Goal: Check status

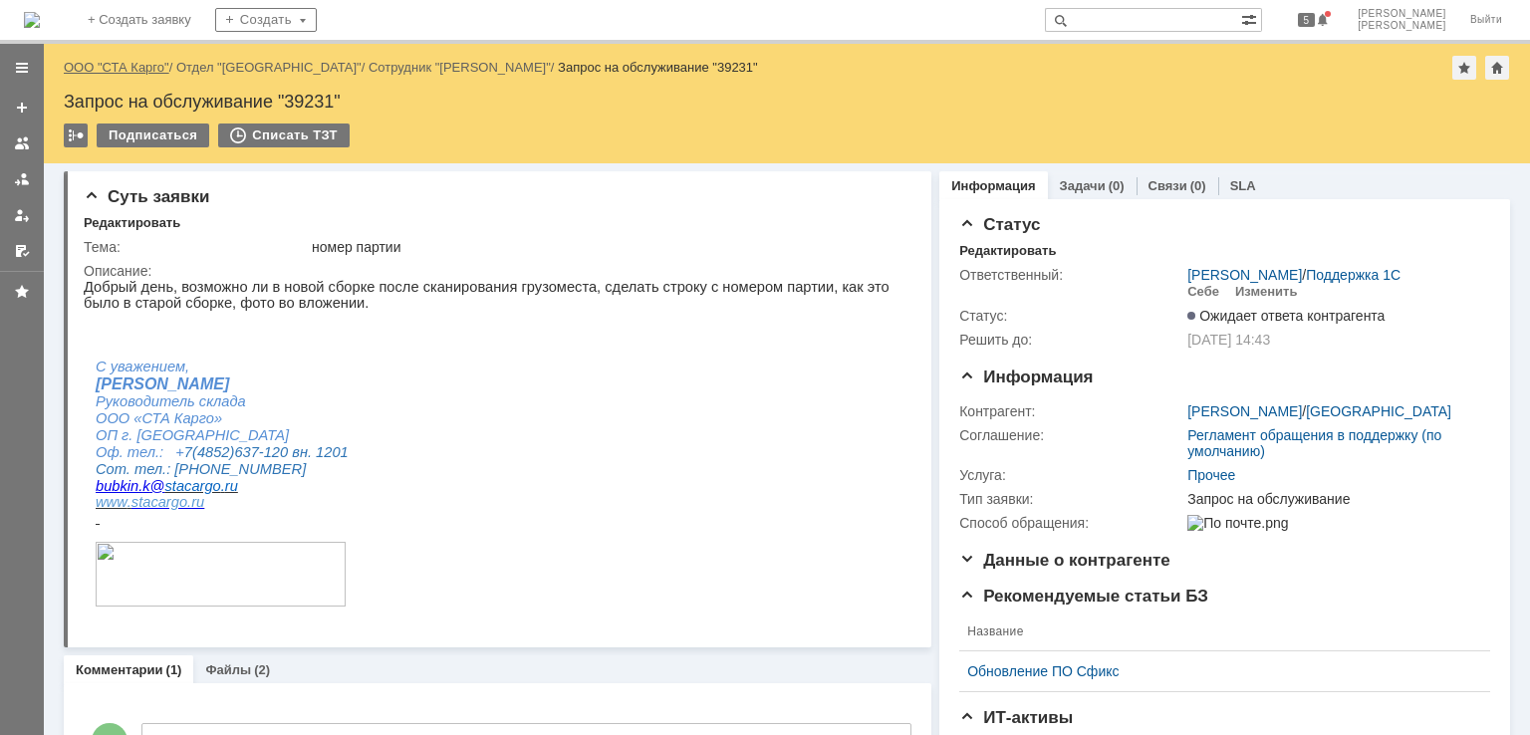
click at [119, 60] on link "ООО "СТА Карго"" at bounding box center [117, 67] width 106 height 15
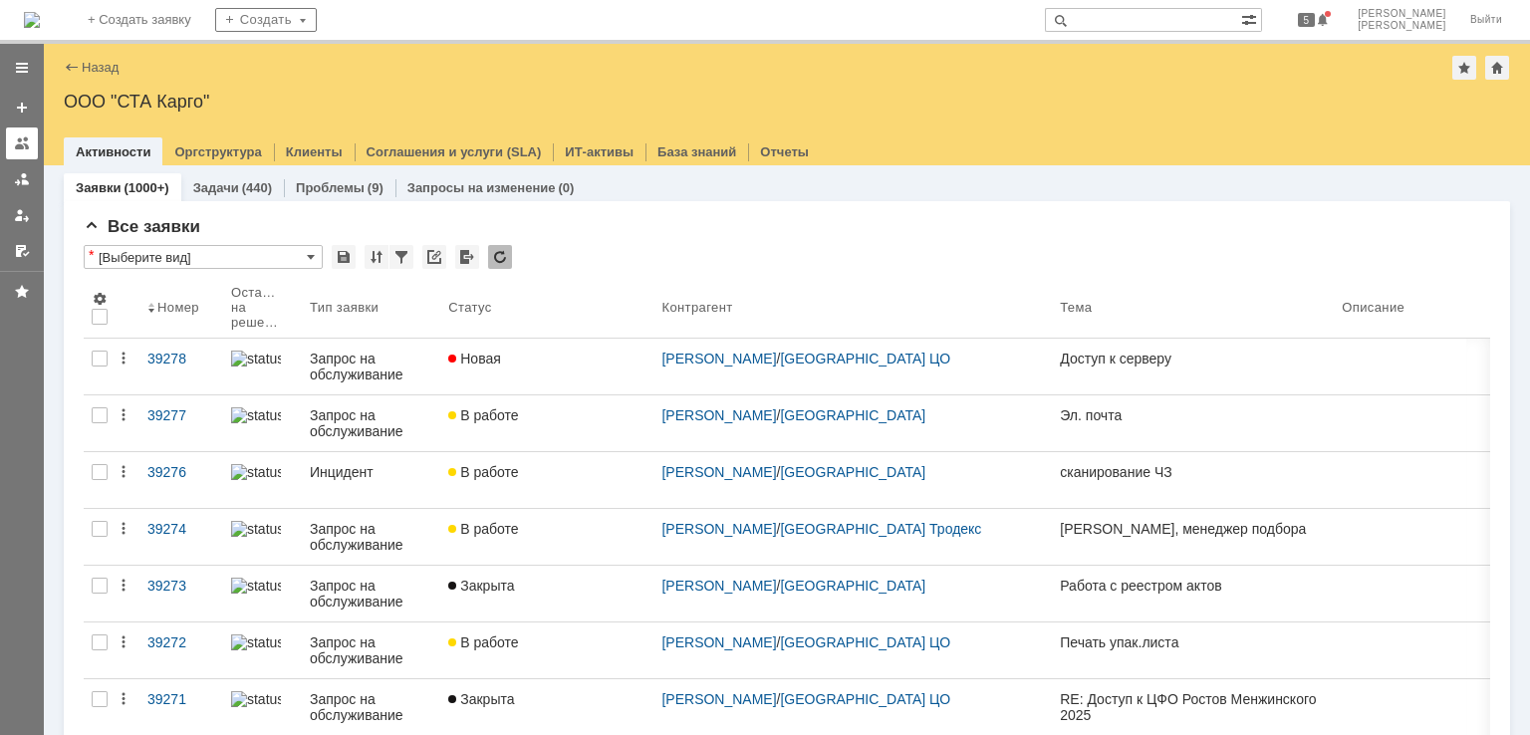
click at [12, 136] on link at bounding box center [22, 144] width 32 height 32
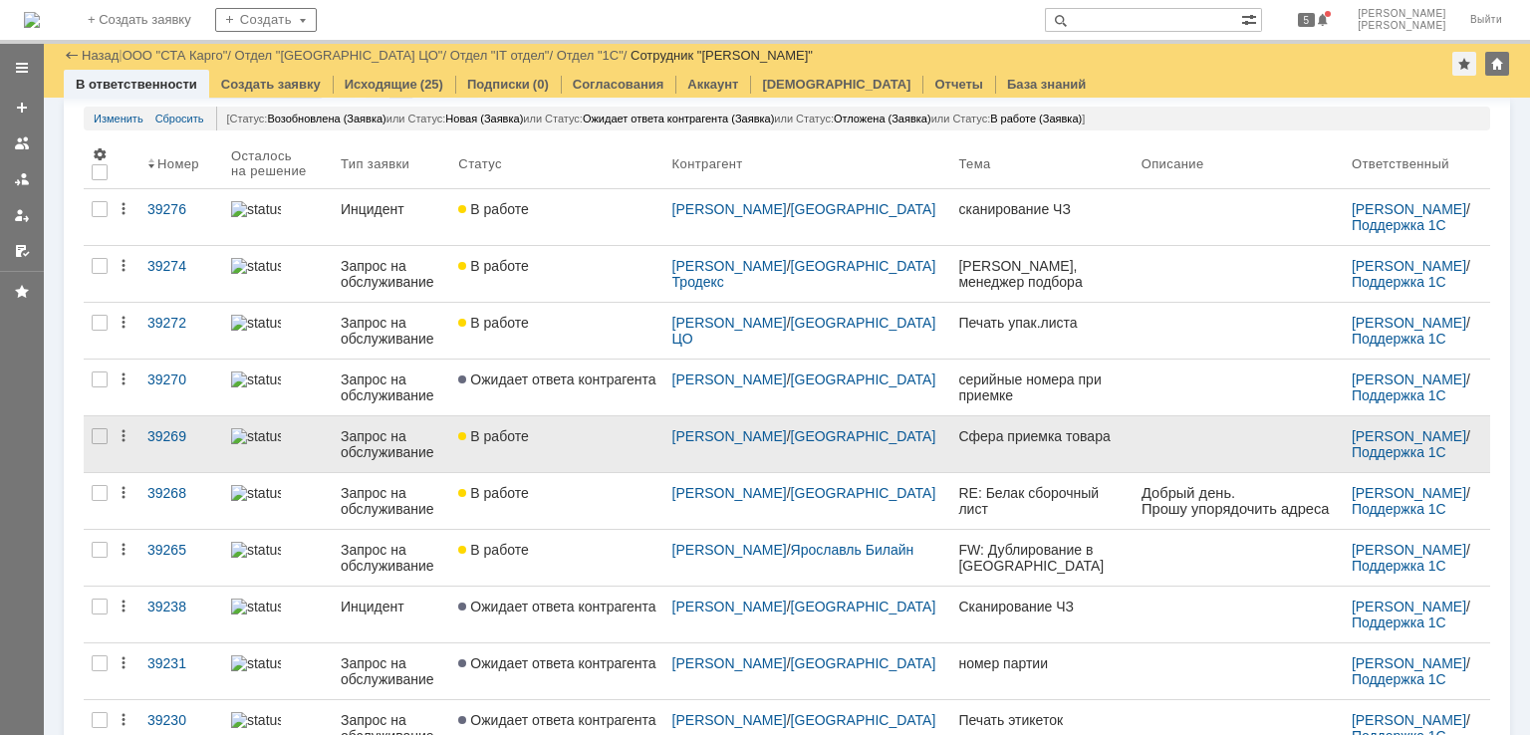
scroll to position [92, 0]
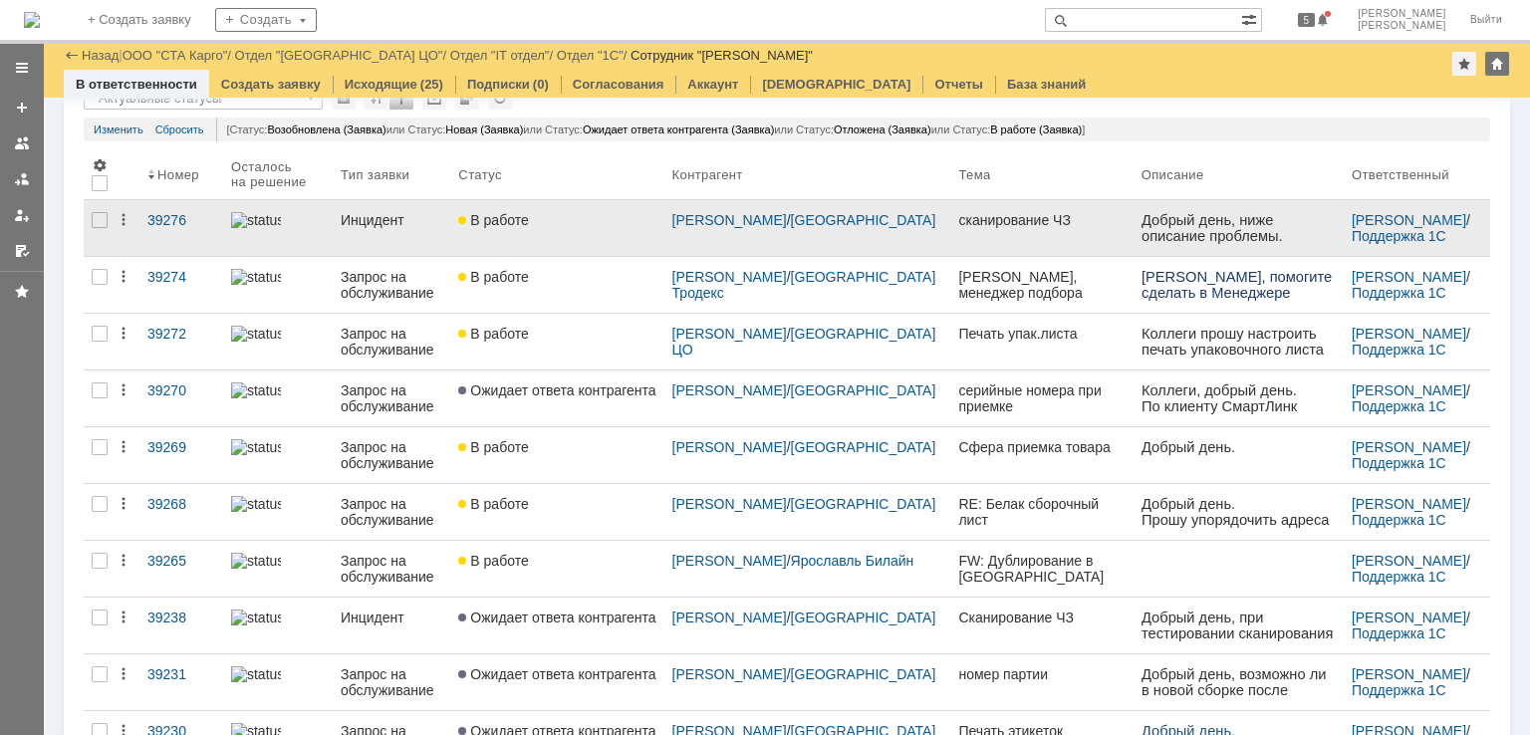
click at [604, 236] on link "В работе" at bounding box center [556, 228] width 213 height 56
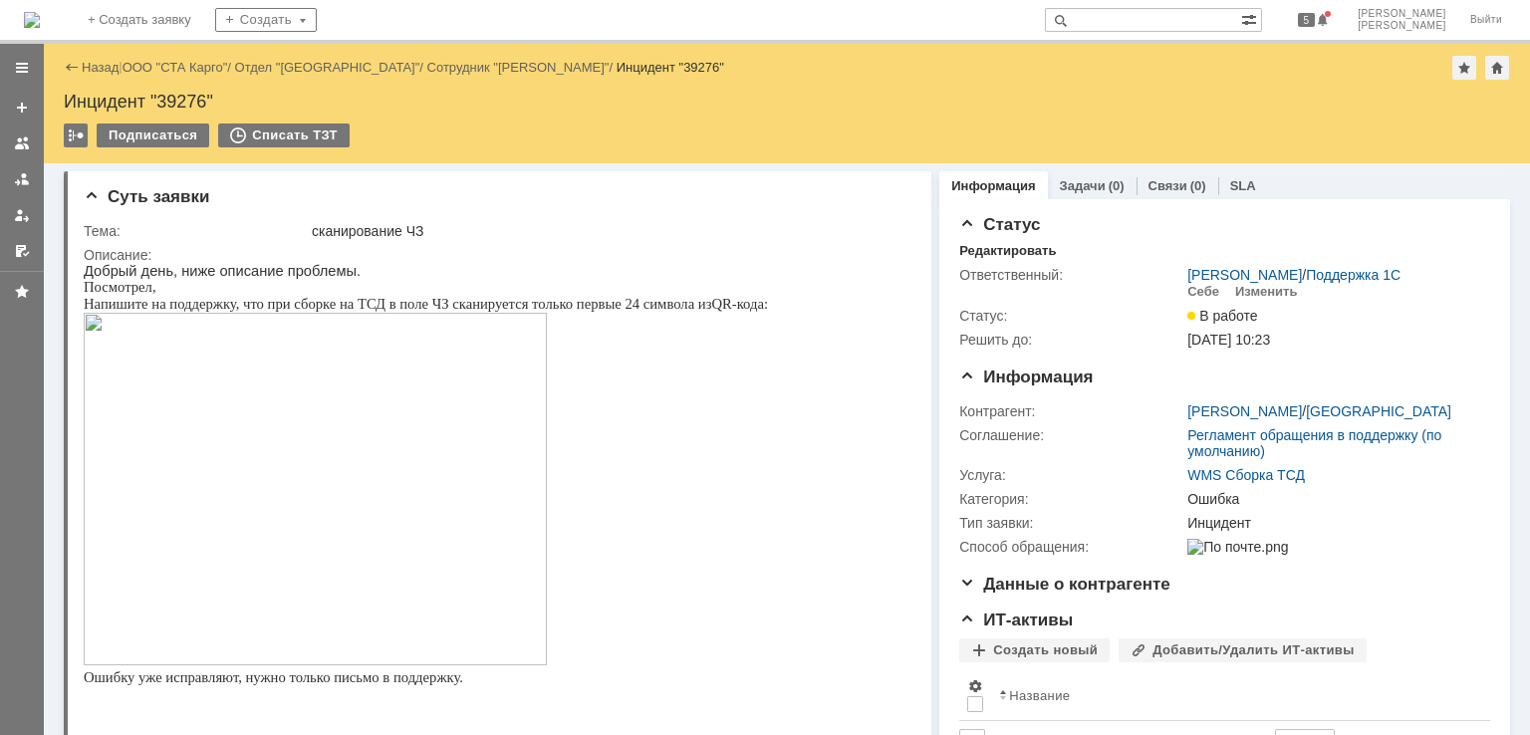
click at [189, 57] on div "Назад | ООО "СТА Карго" / Отдел "Ярославль" / Сотрудник "Бубкин Кирилл" / Инцид…" at bounding box center [787, 68] width 1447 height 24
click at [183, 61] on link "ООО "СТА Карго"" at bounding box center [176, 67] width 106 height 15
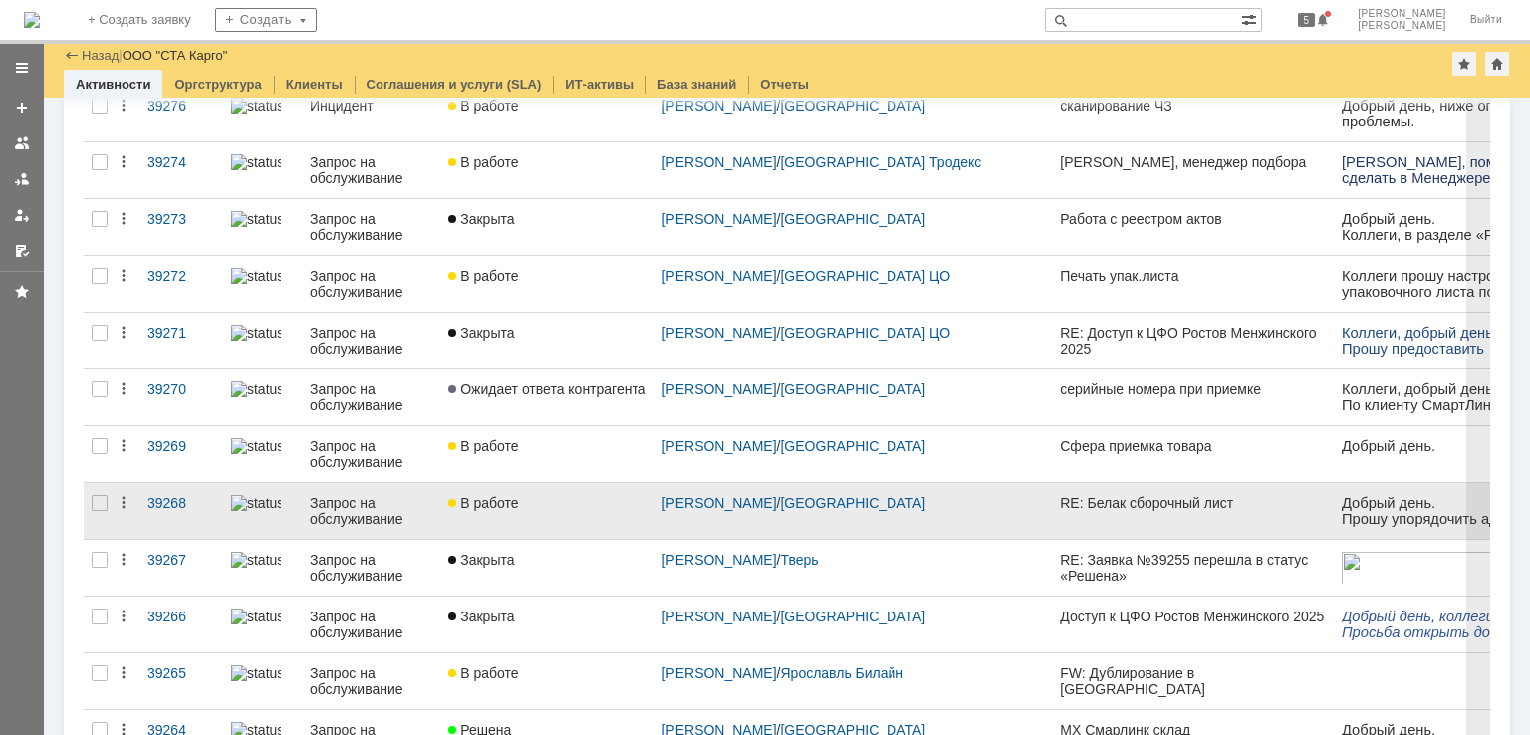
click at [552, 499] on div "В работе" at bounding box center [546, 503] width 197 height 16
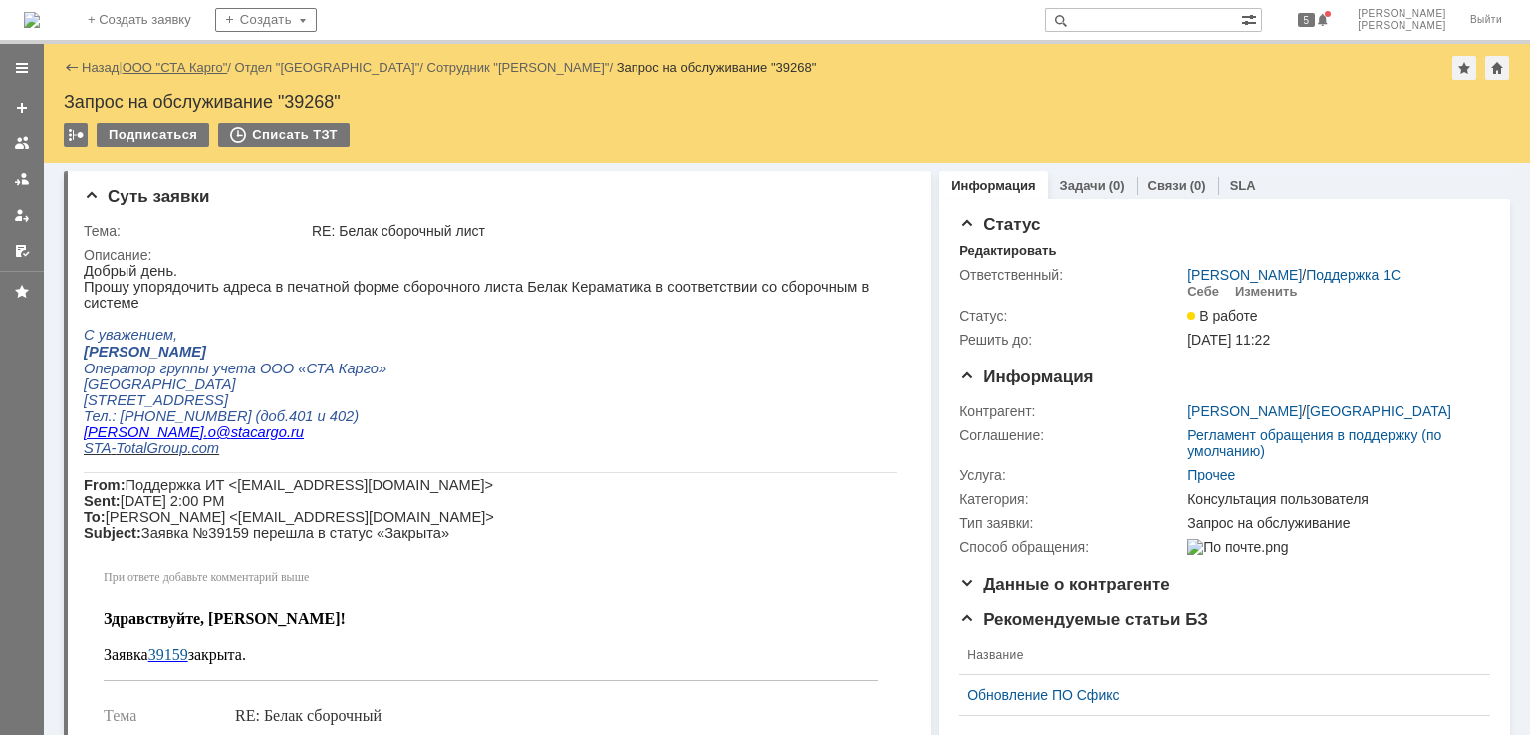
click at [169, 69] on link "ООО "СТА Карго"" at bounding box center [176, 67] width 106 height 15
